Goal: Task Accomplishment & Management: Complete application form

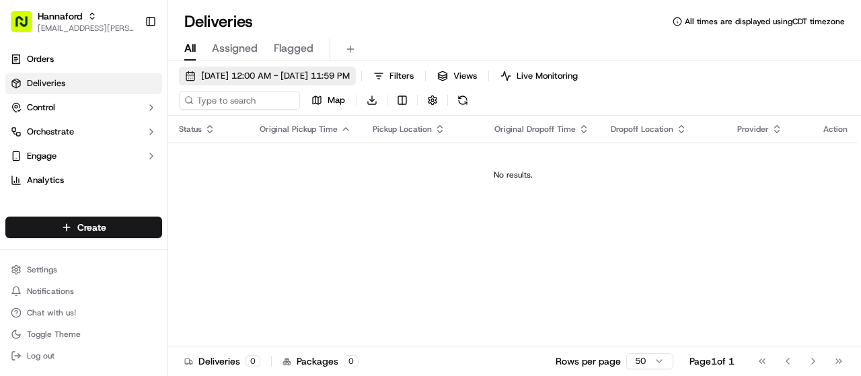
click at [276, 73] on span "[DATE] 12:00 AM - [DATE] 11:59 PM" at bounding box center [275, 76] width 149 height 12
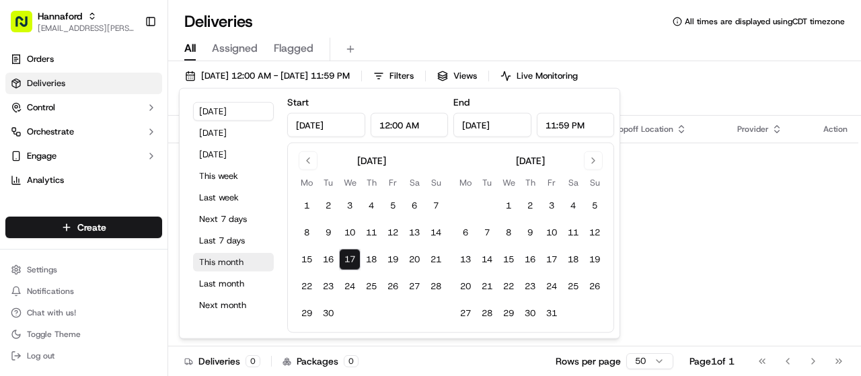
click at [217, 259] on button "This month" at bounding box center [233, 262] width 81 height 19
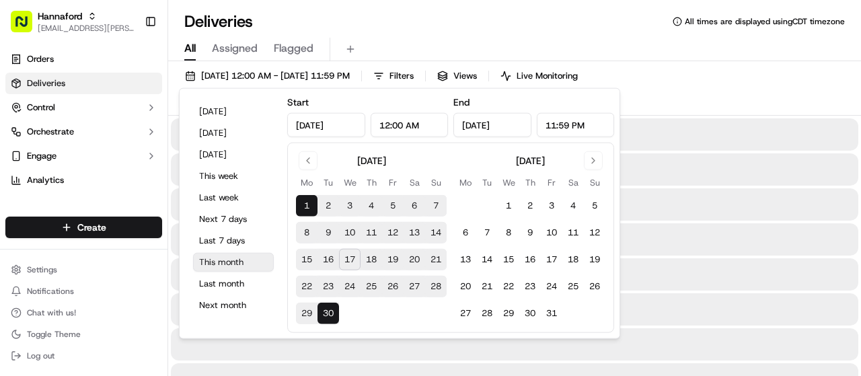
type input "[DATE]"
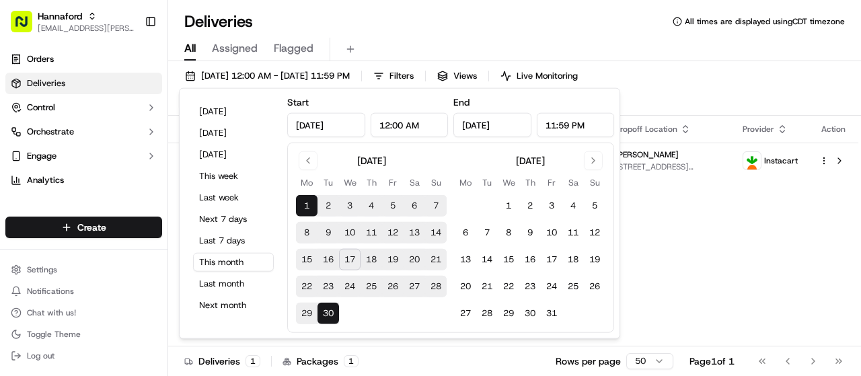
click at [751, 250] on div "Status Original Pickup Time Pickup Location Original Dropoff Time Dropoff Locat…" at bounding box center [513, 243] width 690 height 255
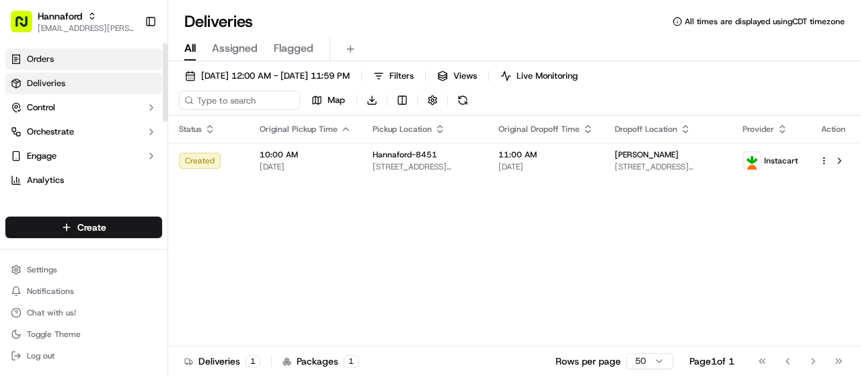
click at [47, 58] on span "Orders" at bounding box center [40, 59] width 27 height 12
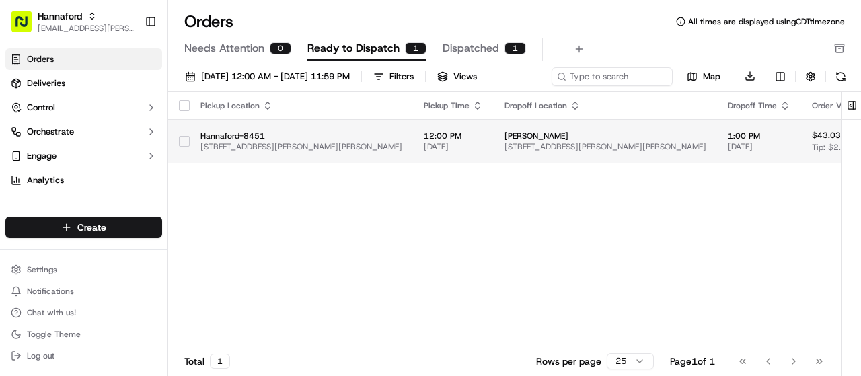
click at [328, 130] on span "Hannaford-8451" at bounding box center [301, 135] width 202 height 11
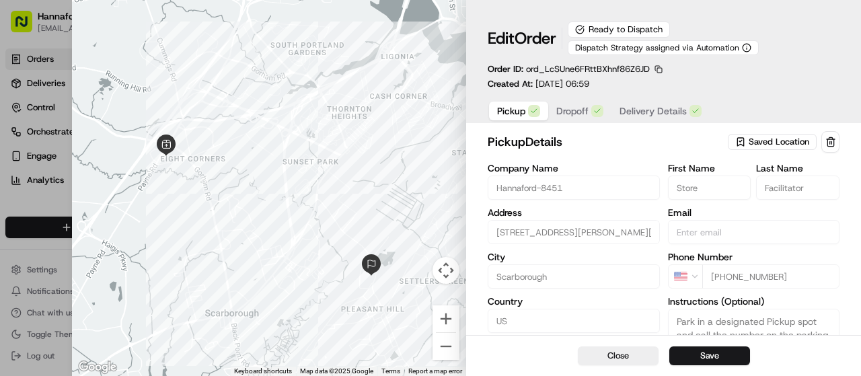
type input "+1"
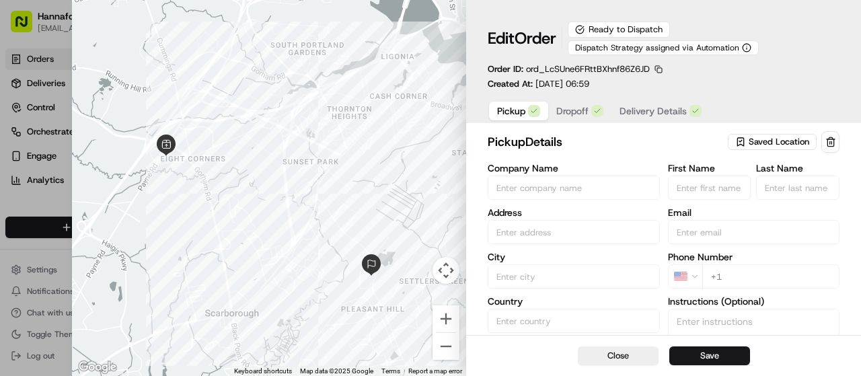
click at [37, 40] on div at bounding box center [430, 188] width 861 height 376
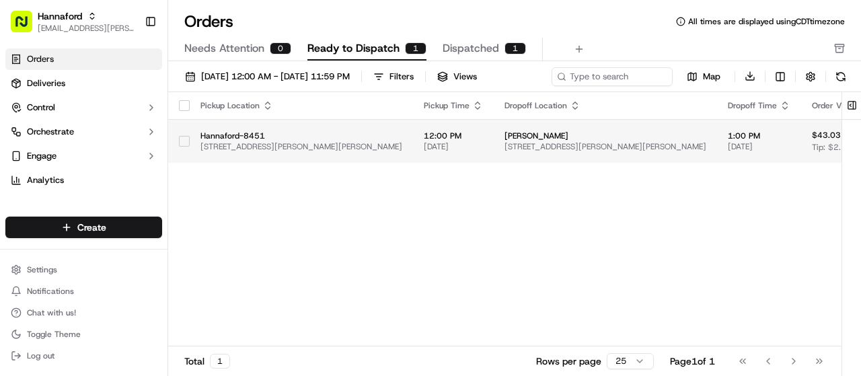
click at [326, 146] on span "[STREET_ADDRESS][PERSON_NAME][PERSON_NAME]" at bounding box center [301, 146] width 202 height 11
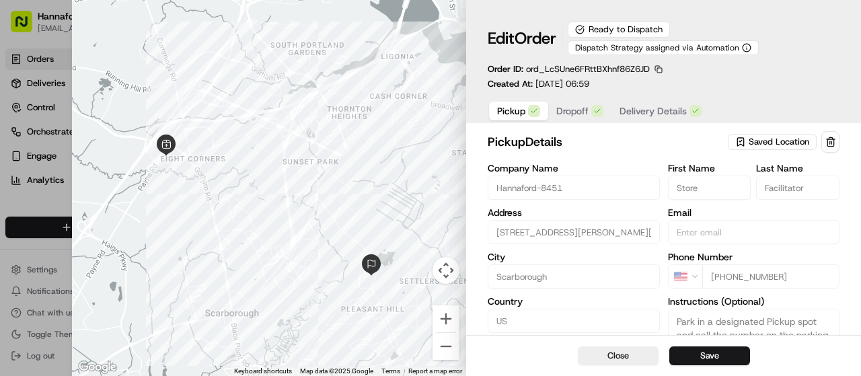
type input "+1"
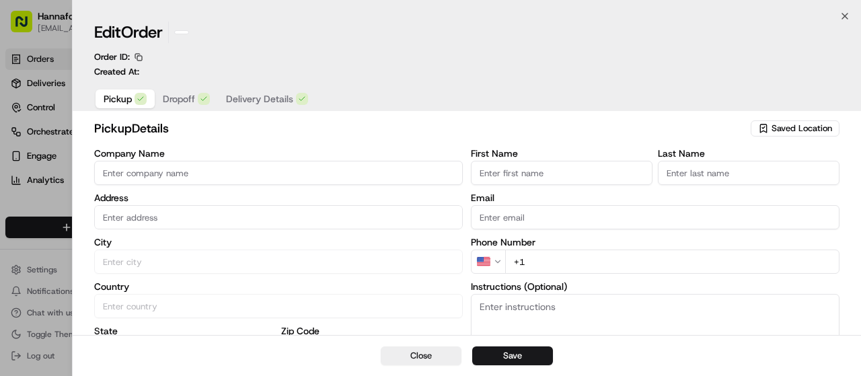
click at [52, 40] on div at bounding box center [430, 188] width 861 height 376
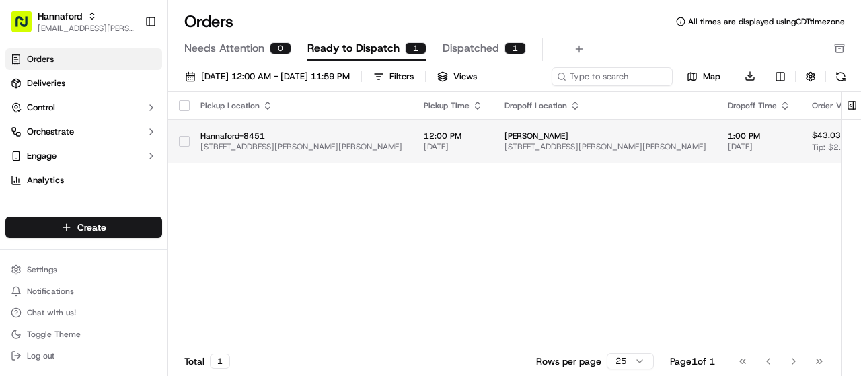
click at [303, 128] on td "Hannaford-8451 [STREET_ADDRESS][PERSON_NAME][PERSON_NAME]" at bounding box center [301, 141] width 223 height 44
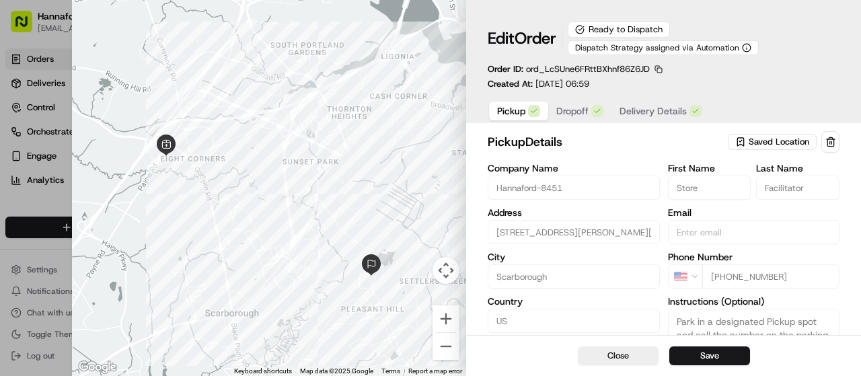
type input "+1"
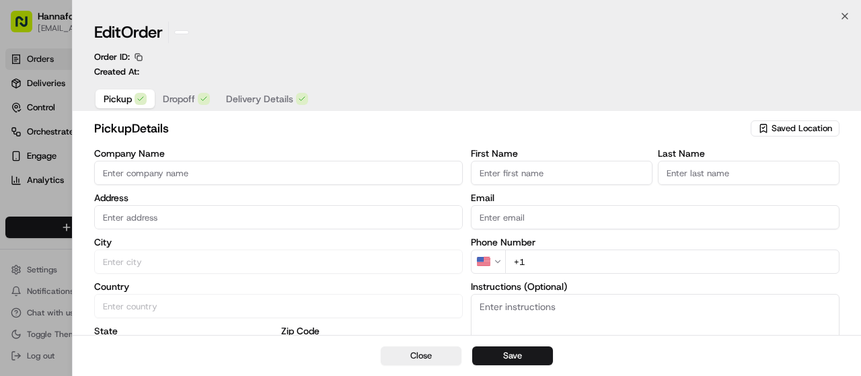
click at [36, 44] on div at bounding box center [430, 188] width 861 height 376
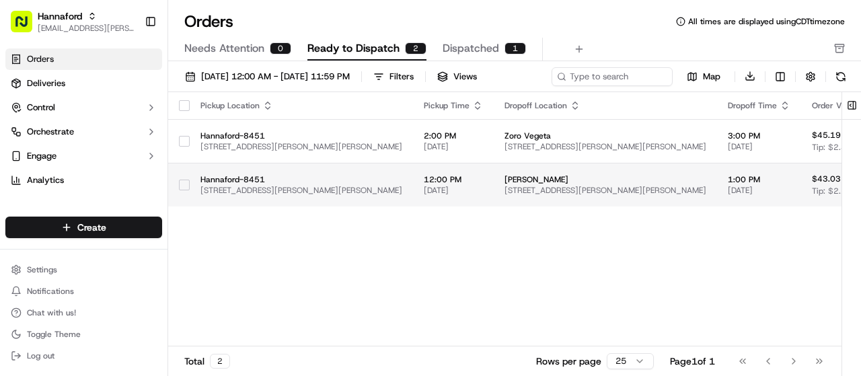
click at [337, 178] on span "Hannaford-8451" at bounding box center [301, 179] width 202 height 11
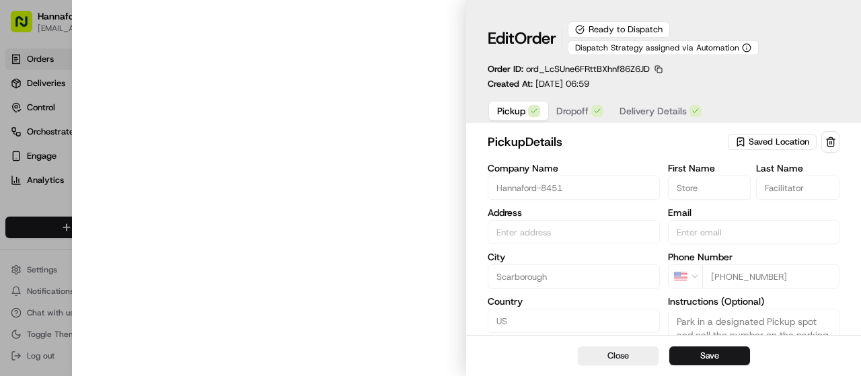
type input "[STREET_ADDRESS][PERSON_NAME][PERSON_NAME]"
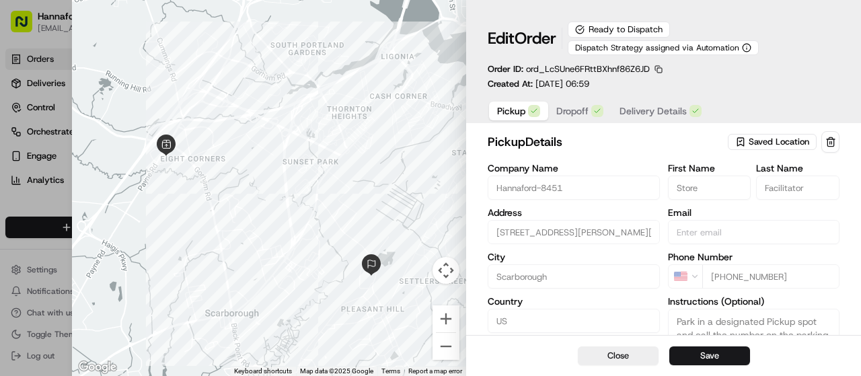
type input "+1"
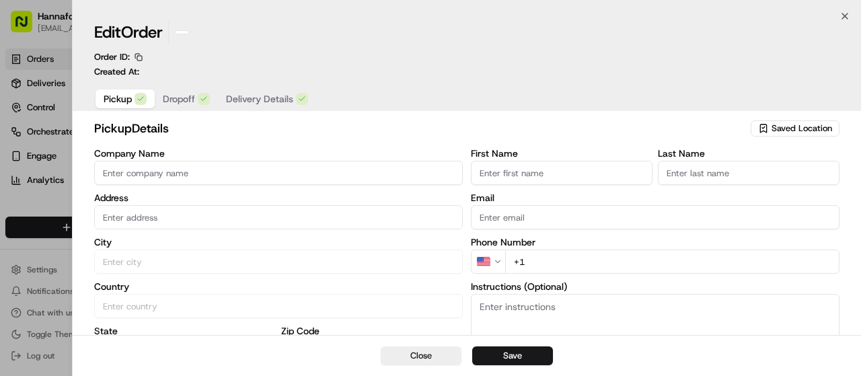
click at [63, 44] on div at bounding box center [430, 188] width 861 height 376
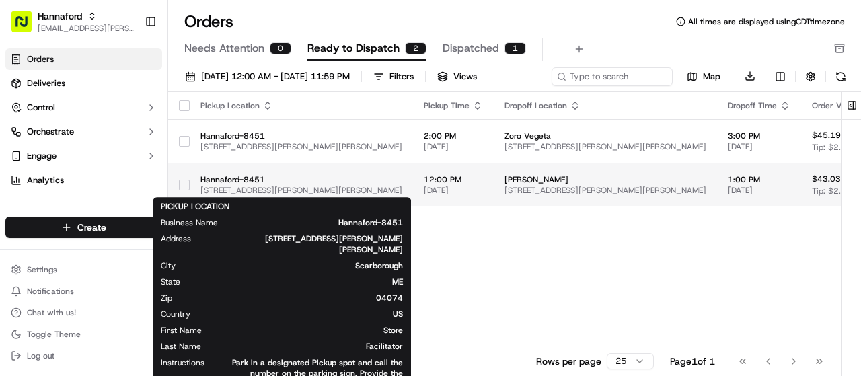
click at [332, 174] on span "Hannaford-8451" at bounding box center [301, 179] width 202 height 11
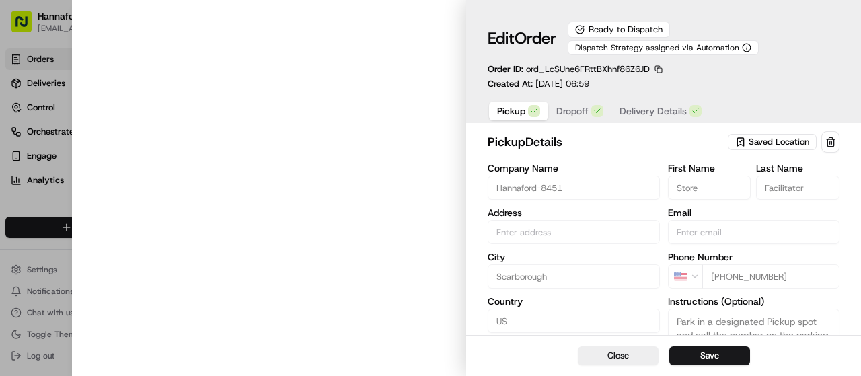
type input "[STREET_ADDRESS][PERSON_NAME][PERSON_NAME]"
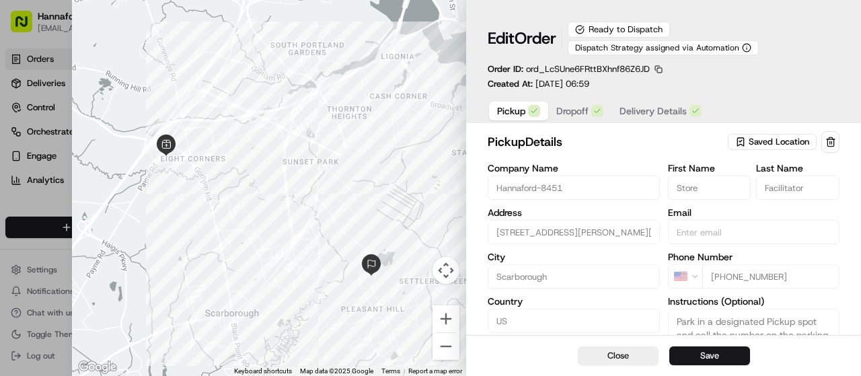
type input "+1"
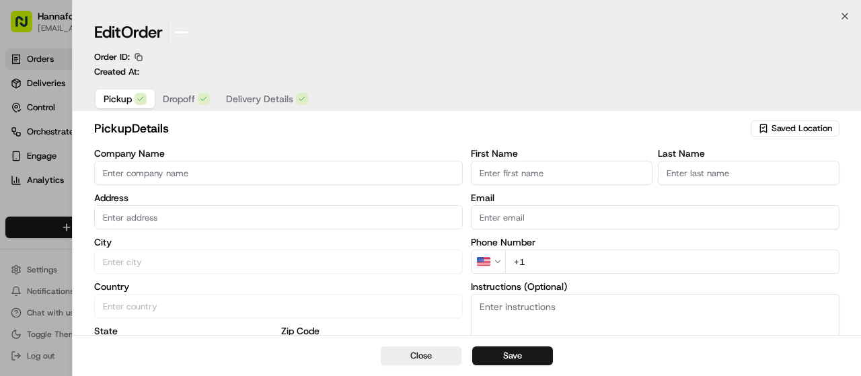
click at [59, 38] on div at bounding box center [430, 188] width 861 height 376
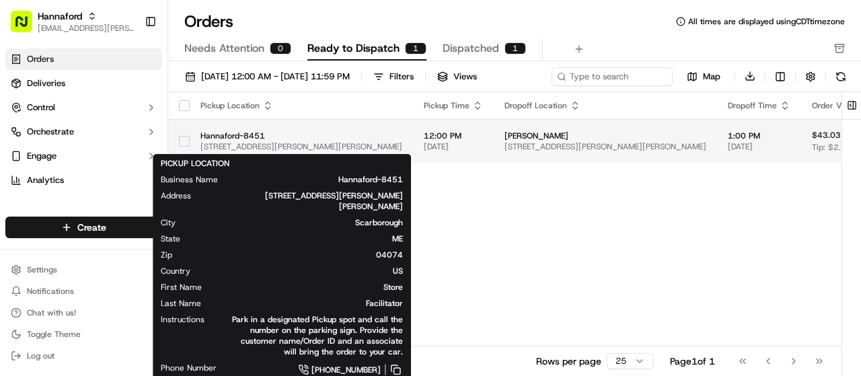
click at [286, 130] on span "Hannaford-8451" at bounding box center [301, 135] width 202 height 11
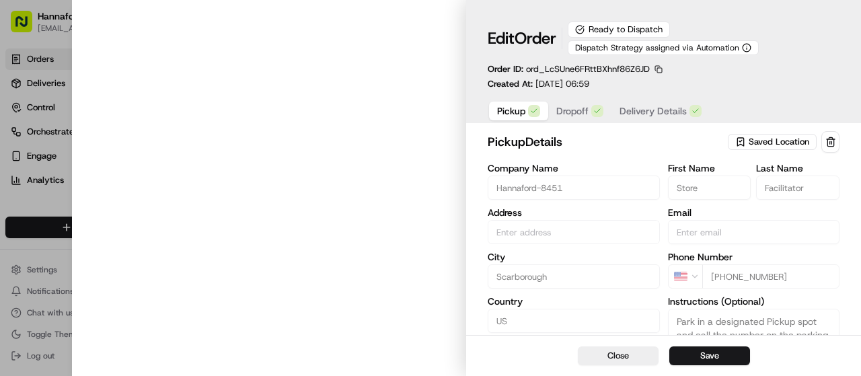
type input "[STREET_ADDRESS][PERSON_NAME][PERSON_NAME]"
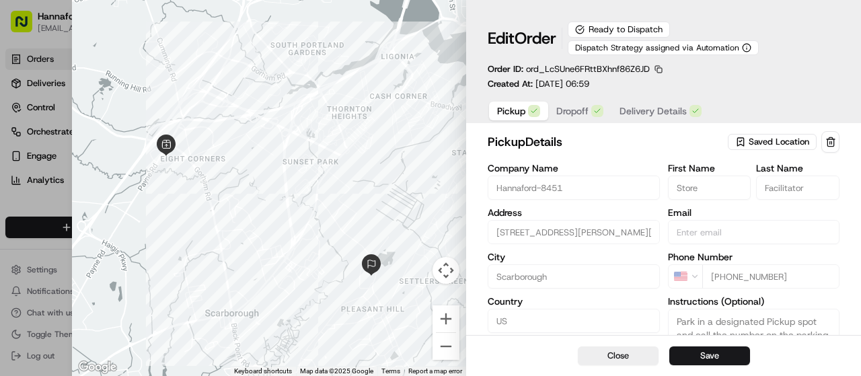
click at [856, 207] on div "pickup Details Saved Location Company Name [GEOGRAPHIC_DATA]-8451 Address [STRE…" at bounding box center [663, 282] width 395 height 308
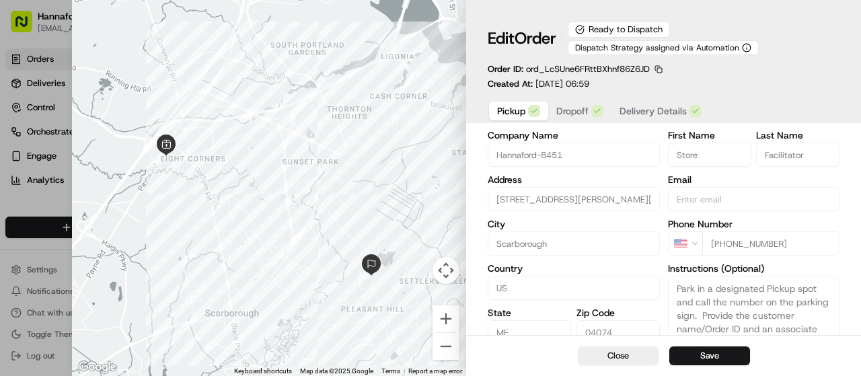
scroll to position [98, 0]
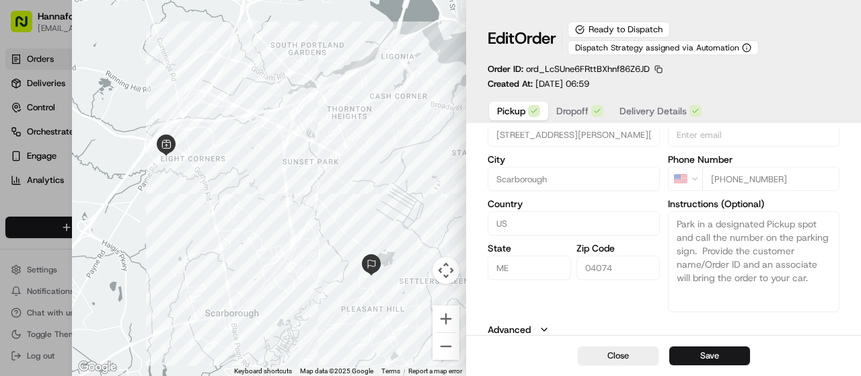
click at [544, 328] on icon "button" at bounding box center [544, 329] width 11 height 11
click at [583, 309] on div "Company Name [GEOGRAPHIC_DATA]-8451 Address [STREET_ADDRESS][GEOGRAPHIC_DATA][P…" at bounding box center [574, 189] width 172 height 246
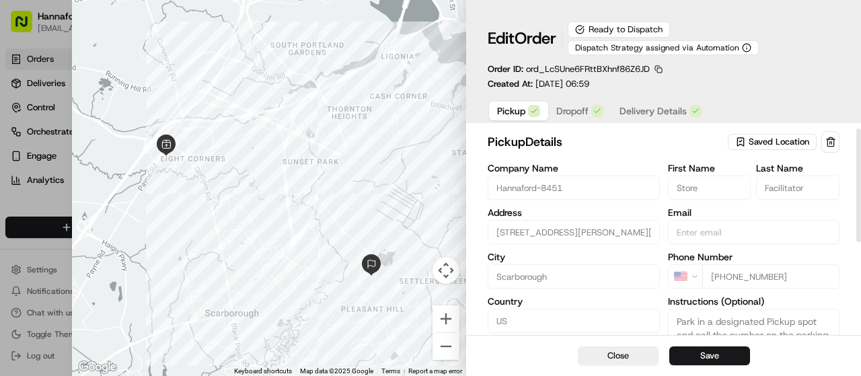
scroll to position [83, 0]
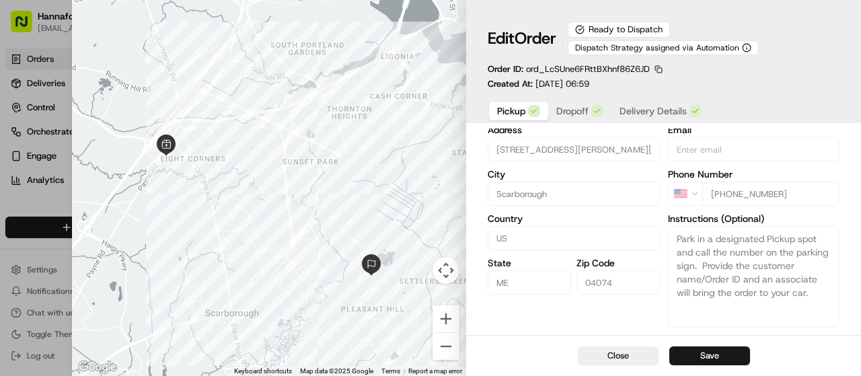
click at [331, 61] on div at bounding box center [269, 188] width 395 height 376
click at [634, 357] on button "Close" at bounding box center [618, 355] width 81 height 19
type input "+1"
